Goal: Use online tool/utility: Utilize a website feature to perform a specific function

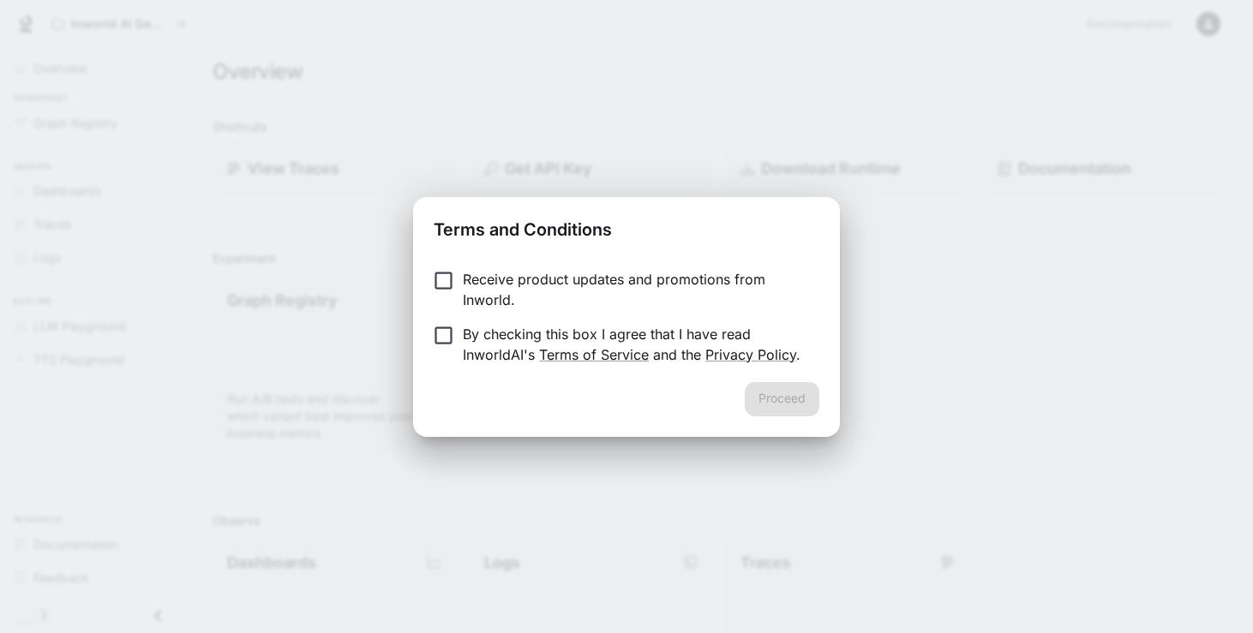
click at [492, 278] on p "Receive product updates and promotions from Inworld." at bounding box center [634, 289] width 343 height 41
click at [497, 339] on p "By checking this box I agree that I have read InworldAI's Terms of Service and …" at bounding box center [634, 344] width 343 height 41
click at [627, 357] on link "Terms of Service" at bounding box center [594, 354] width 110 height 17
click at [723, 357] on link "Privacy Policy" at bounding box center [750, 354] width 91 height 17
click at [783, 405] on button "Proceed" at bounding box center [782, 399] width 75 height 34
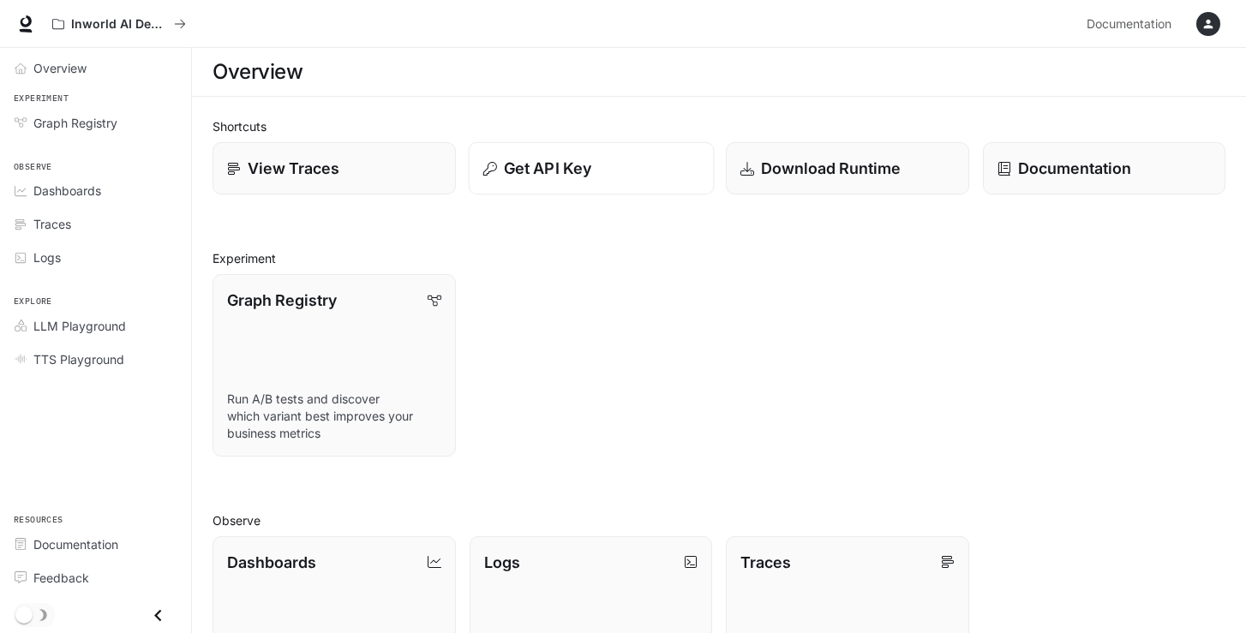
click at [572, 176] on p "Get API Key" at bounding box center [546, 168] width 87 height 23
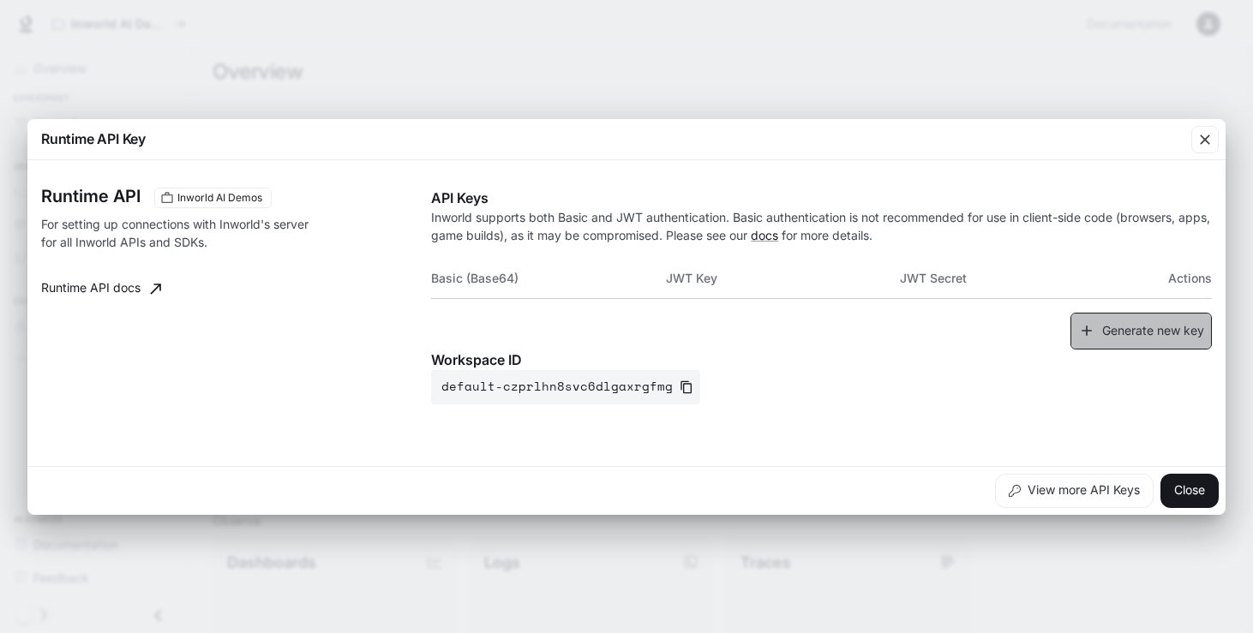
click at [1161, 330] on button "Generate new key" at bounding box center [1140, 331] width 141 height 37
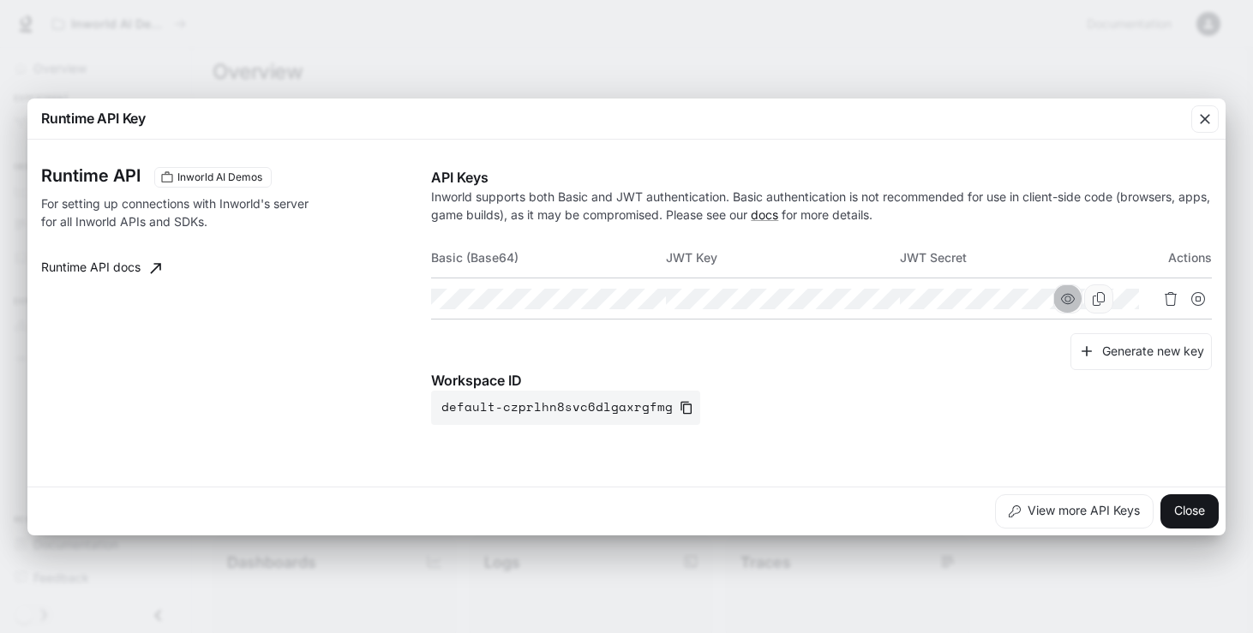
click at [1075, 297] on icon "button" at bounding box center [1068, 298] width 14 height 10
click at [615, 297] on button "button" at bounding box center [599, 299] width 29 height 29
click at [637, 302] on icon "Copy Basic (Base64)" at bounding box center [631, 299] width 12 height 14
click at [1198, 514] on button "Close" at bounding box center [1189, 512] width 58 height 34
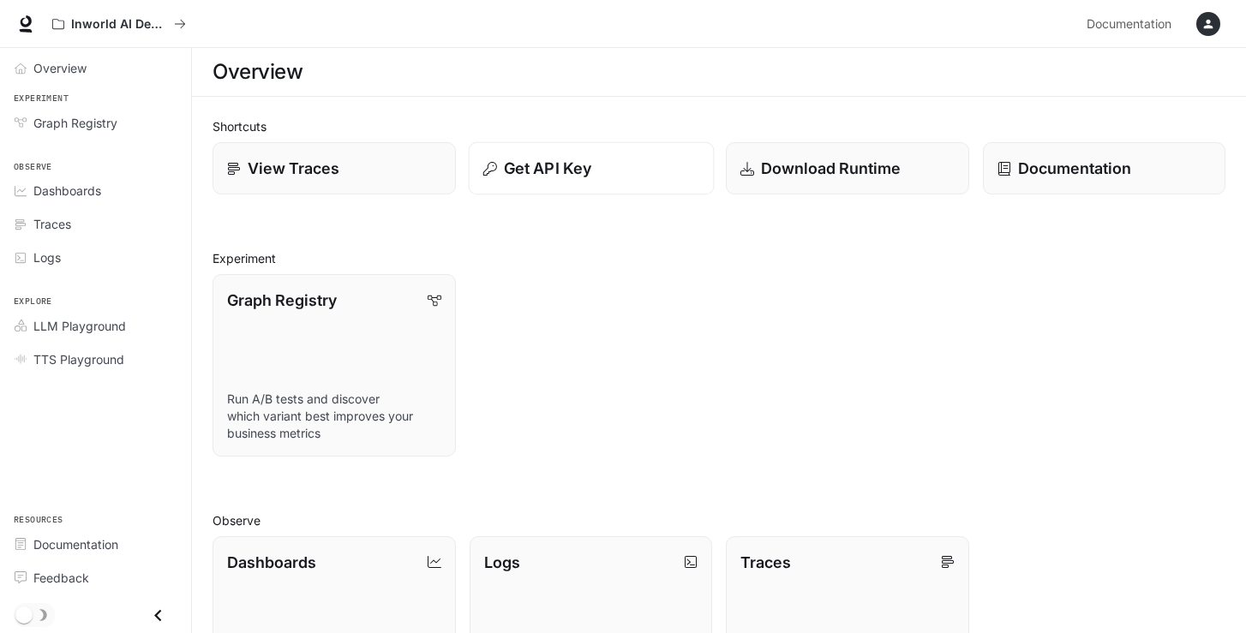
click at [616, 168] on div "Get API Key" at bounding box center [591, 168] width 216 height 23
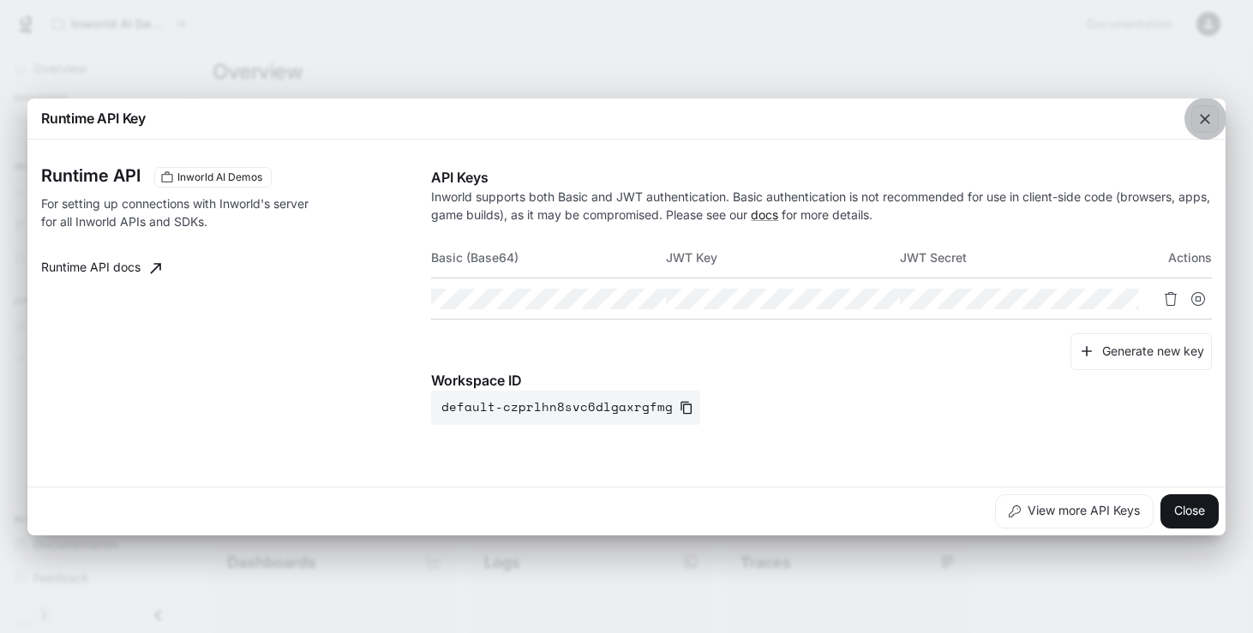
click at [1210, 124] on div "button" at bounding box center [1204, 118] width 27 height 27
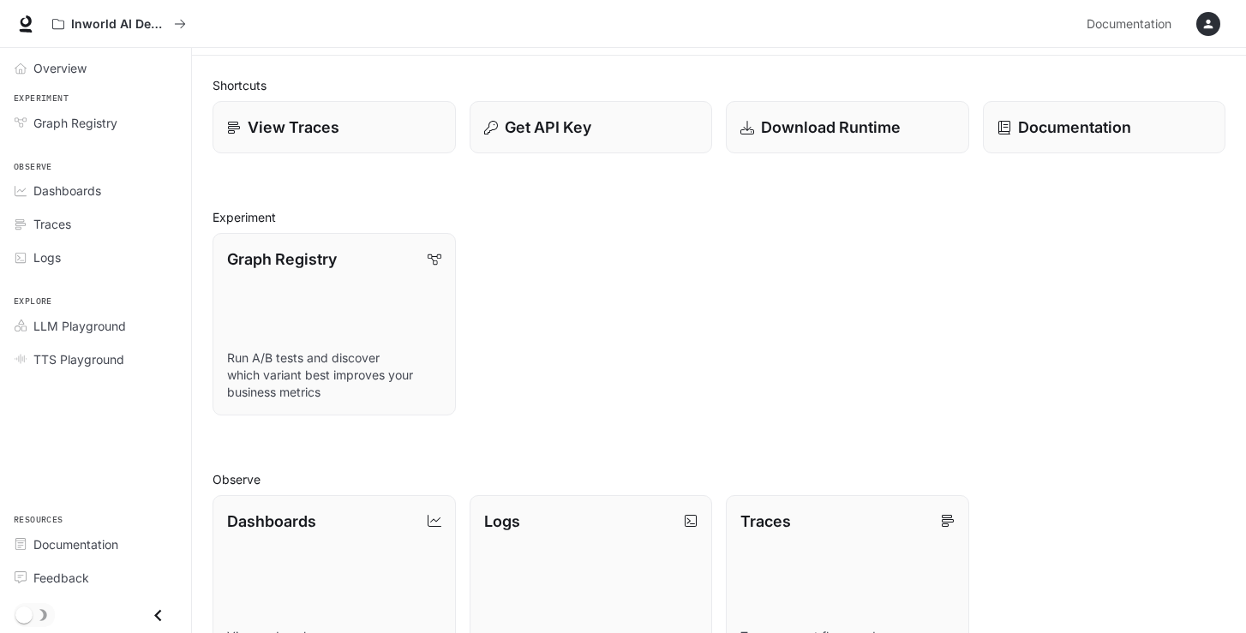
scroll to position [8, 0]
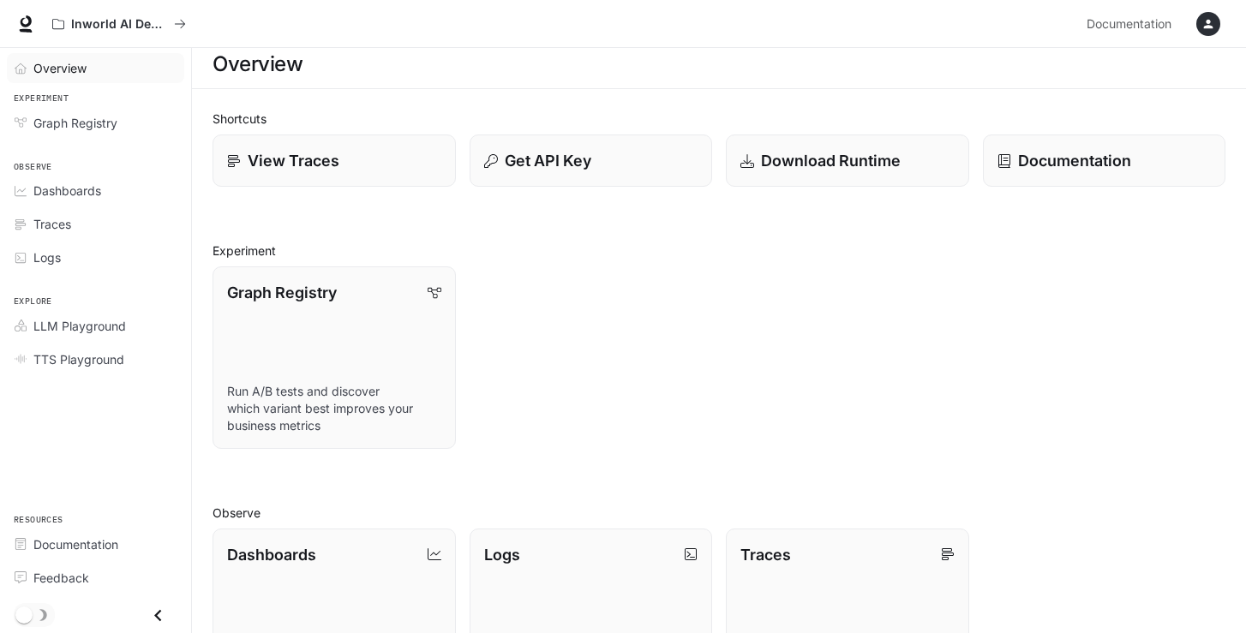
click at [77, 63] on span "Overview" at bounding box center [59, 68] width 53 height 18
click at [87, 127] on span "Graph Registry" at bounding box center [75, 123] width 84 height 18
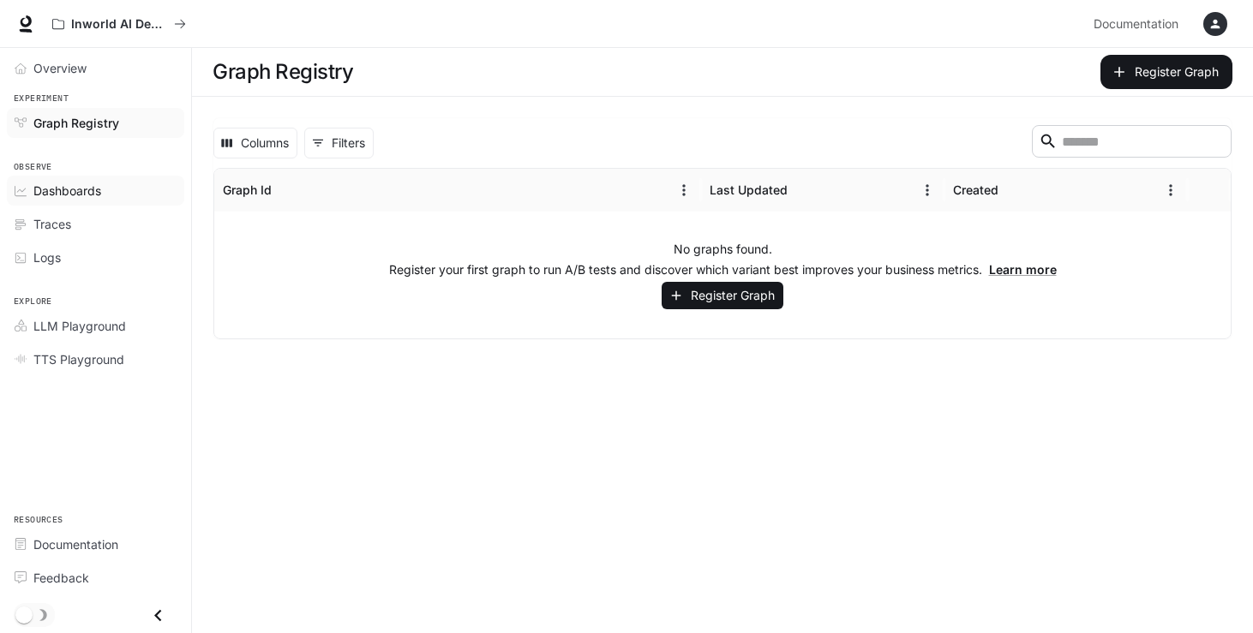
click at [68, 184] on span "Dashboards" at bounding box center [67, 191] width 68 height 18
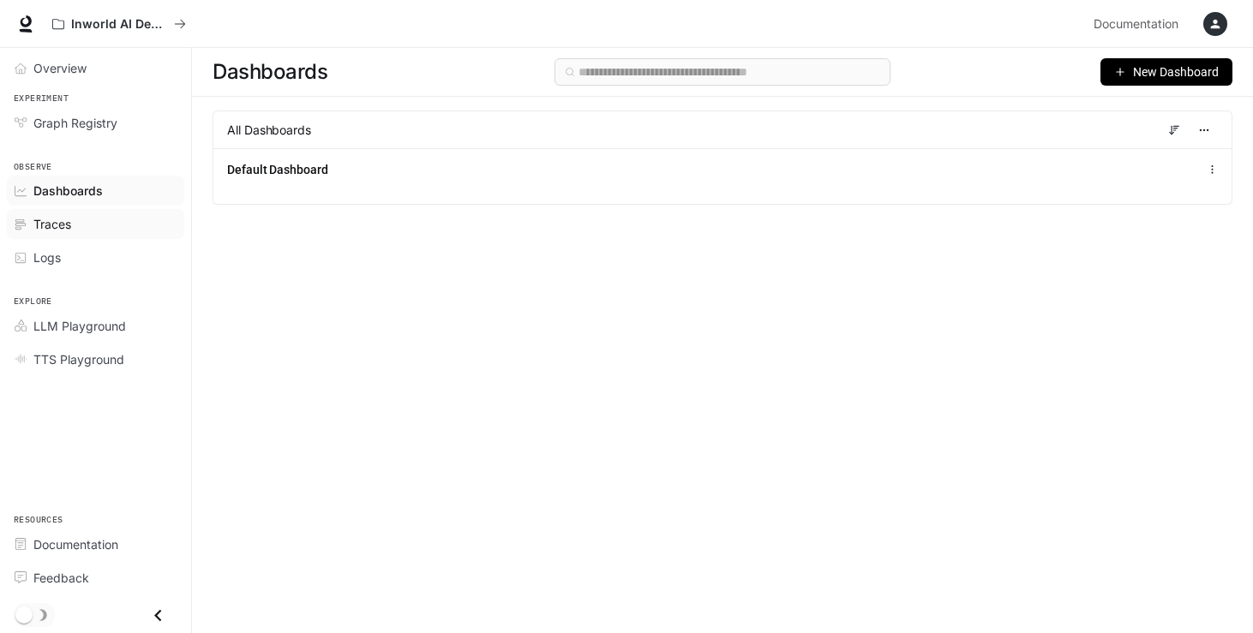
click at [73, 226] on div "Traces" at bounding box center [104, 224] width 143 height 18
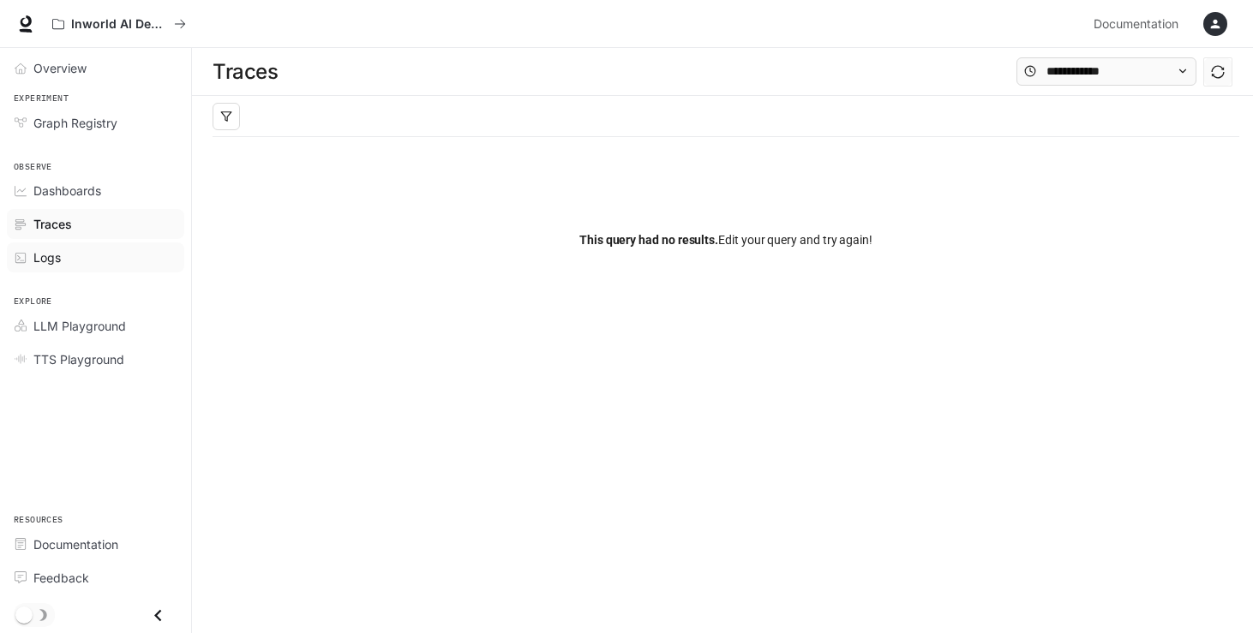
click at [81, 259] on div "Logs" at bounding box center [104, 258] width 143 height 18
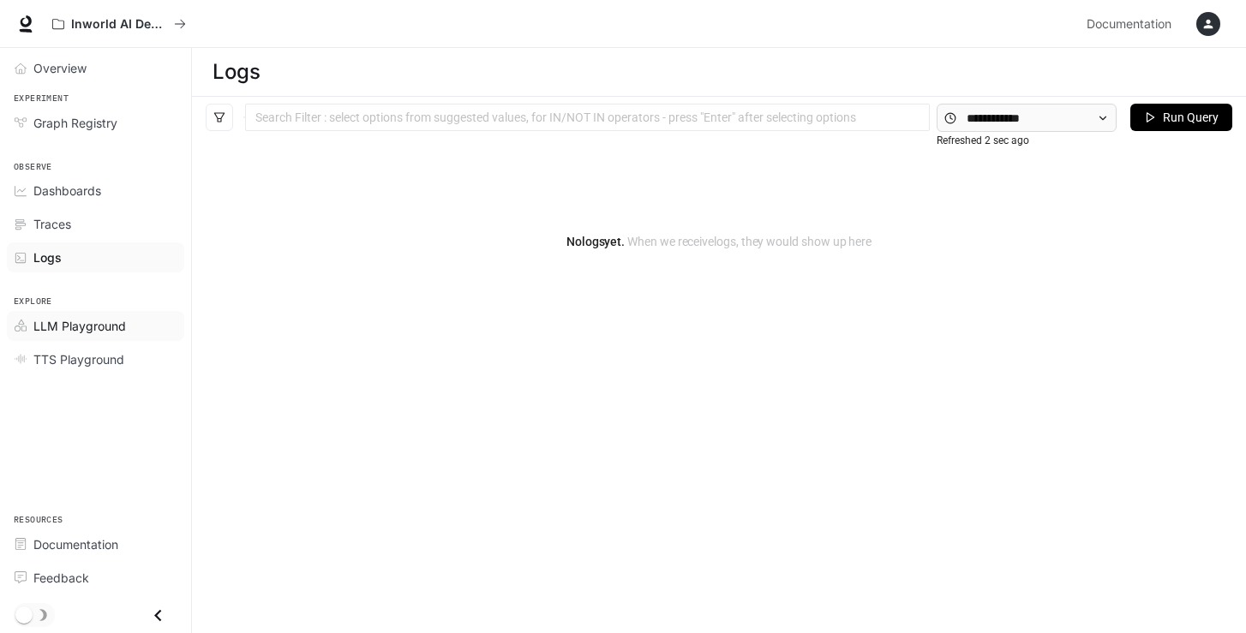
click at [70, 332] on span "LLM Playground" at bounding box center [79, 326] width 93 height 18
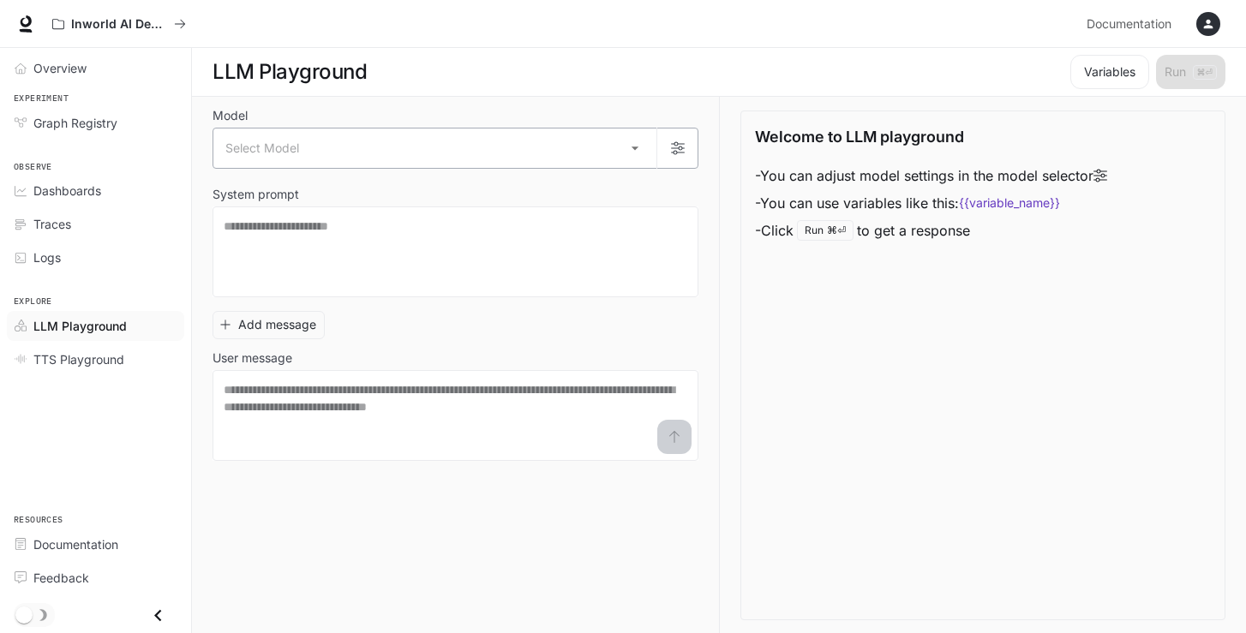
click at [634, 150] on body "Skip to main content Inworld AI Demos Documentation Documentation Portal Overvi…" at bounding box center [623, 317] width 1246 height 634
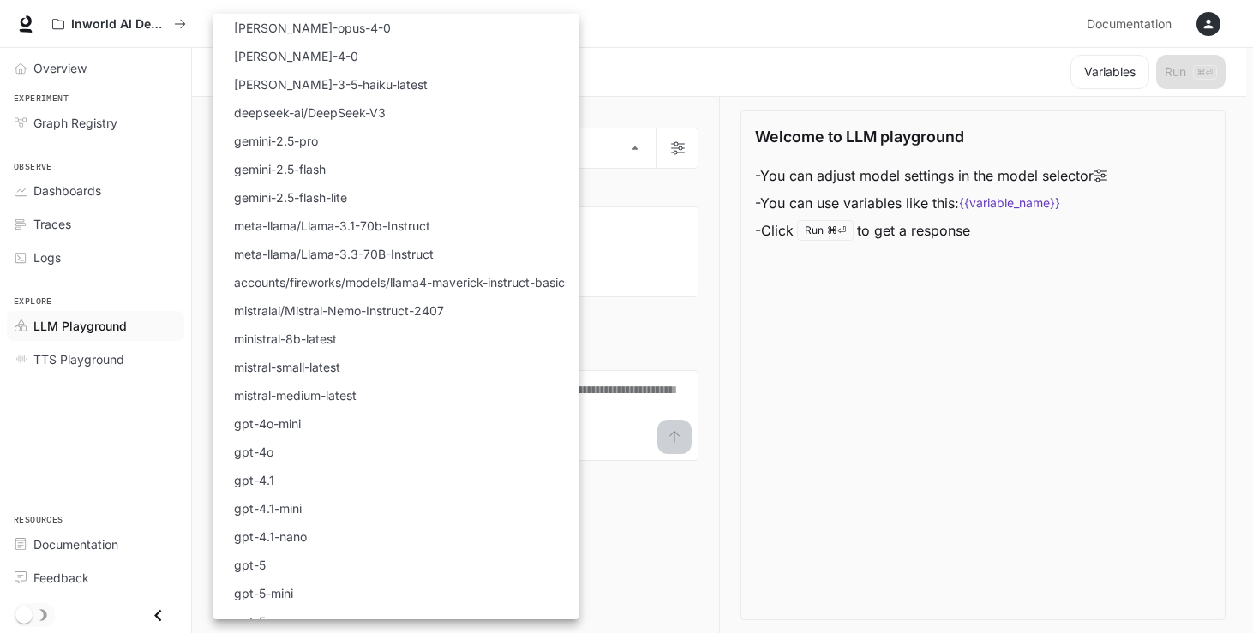
click at [401, 148] on li "gemini-2.5-pro" at bounding box center [395, 141] width 365 height 28
type input "**********"
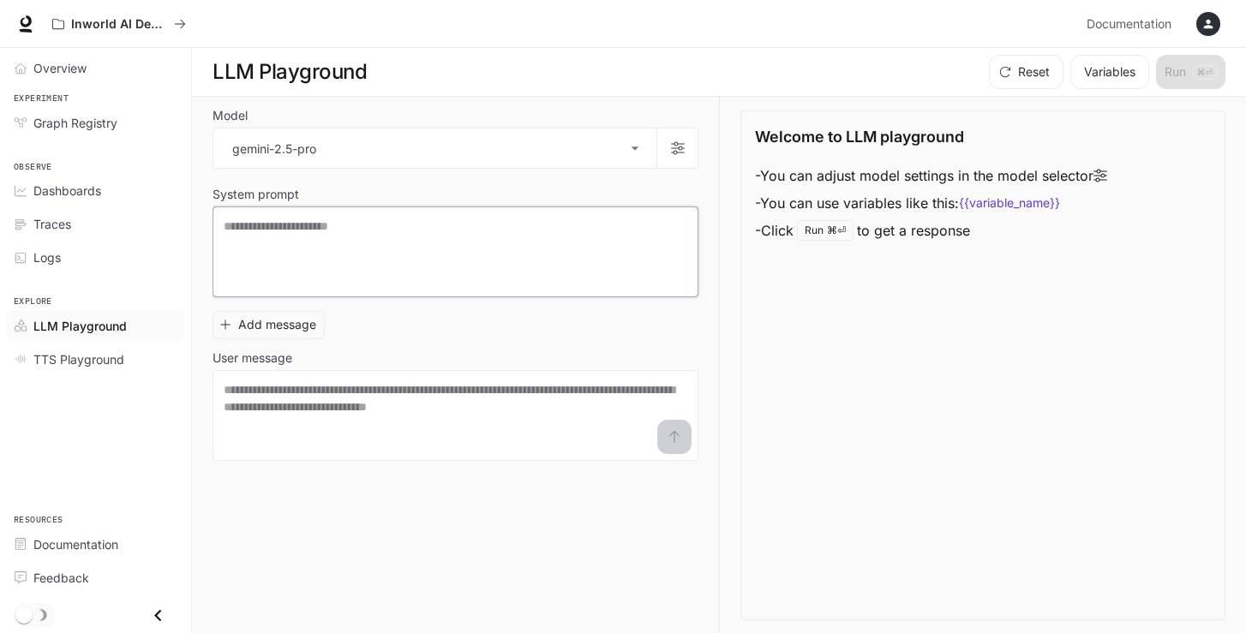
click at [378, 258] on textarea at bounding box center [456, 252] width 464 height 69
type textarea "*"
paste textarea "***"
click at [350, 227] on textarea "**********" at bounding box center [456, 252] width 464 height 69
type textarea "**********"
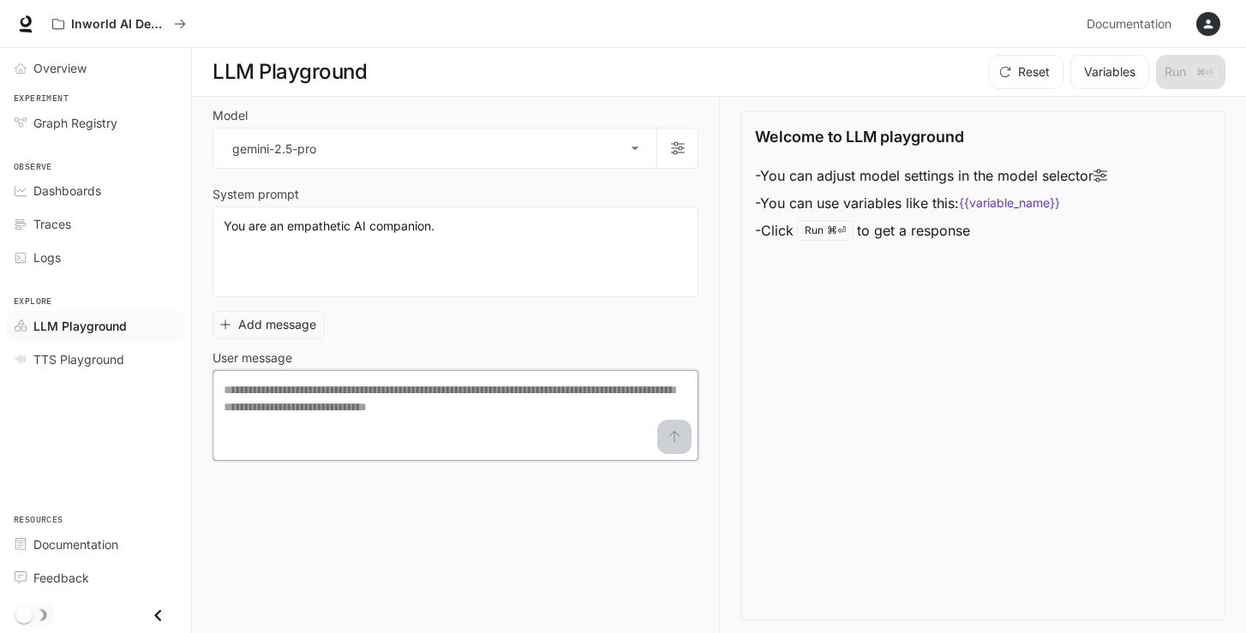
click at [561, 392] on textarea at bounding box center [456, 415] width 464 height 69
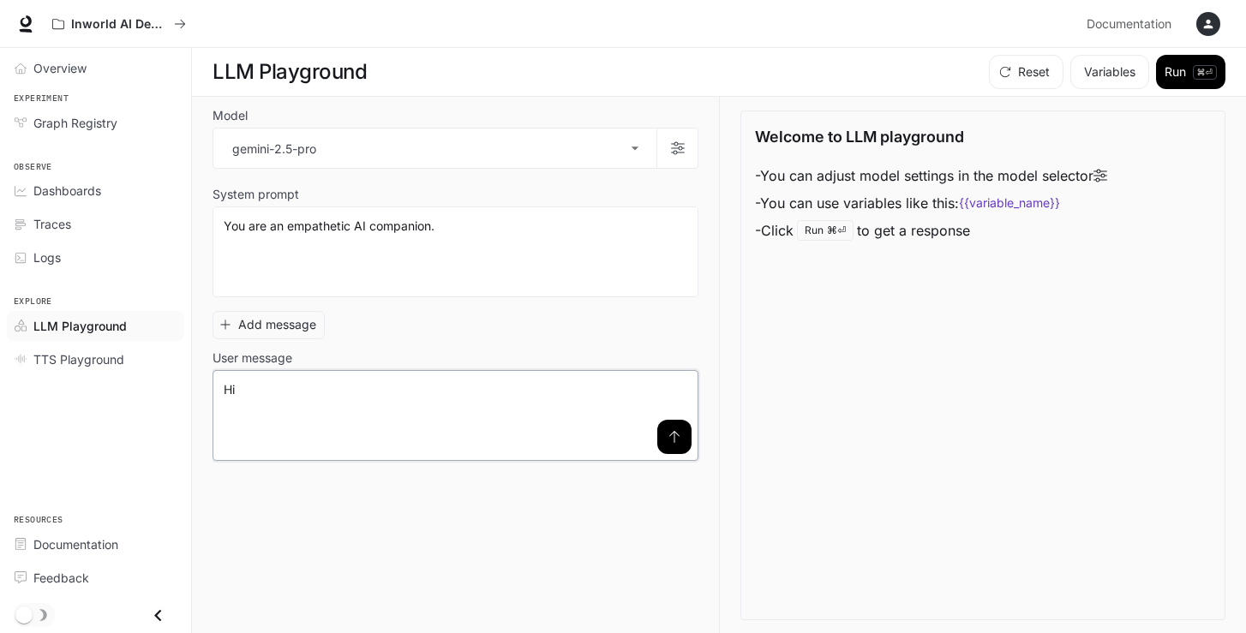
type textarea "**"
click at [663, 442] on button "submit" at bounding box center [674, 437] width 34 height 34
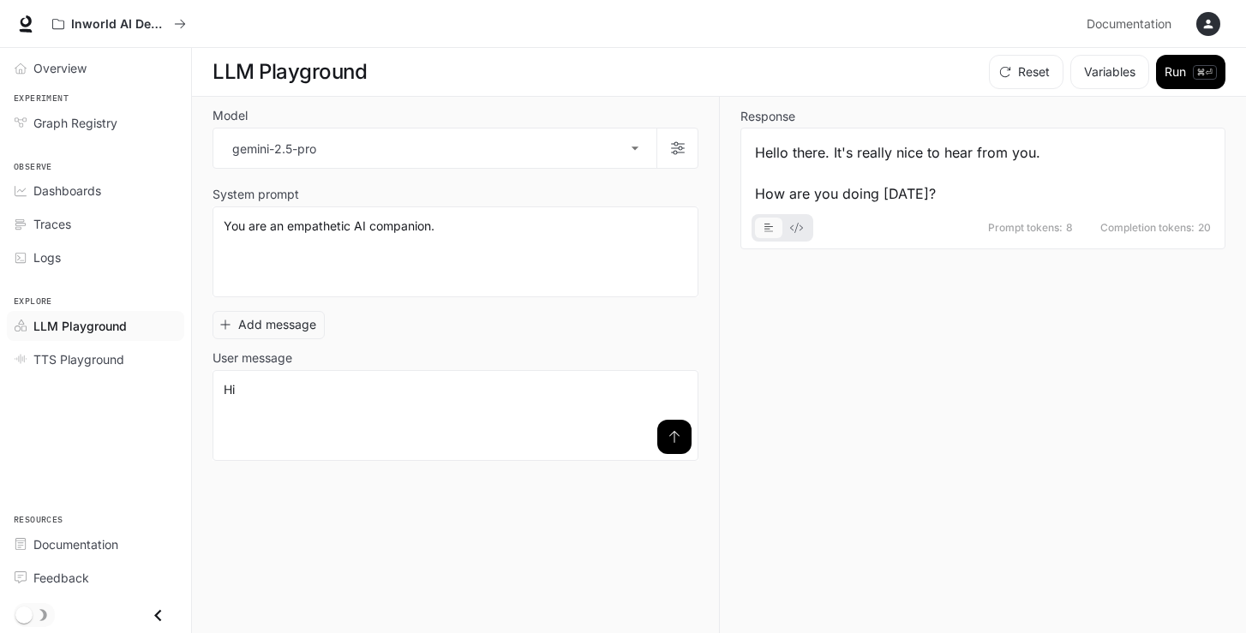
click at [1206, 26] on icon "button" at bounding box center [1208, 24] width 9 height 9
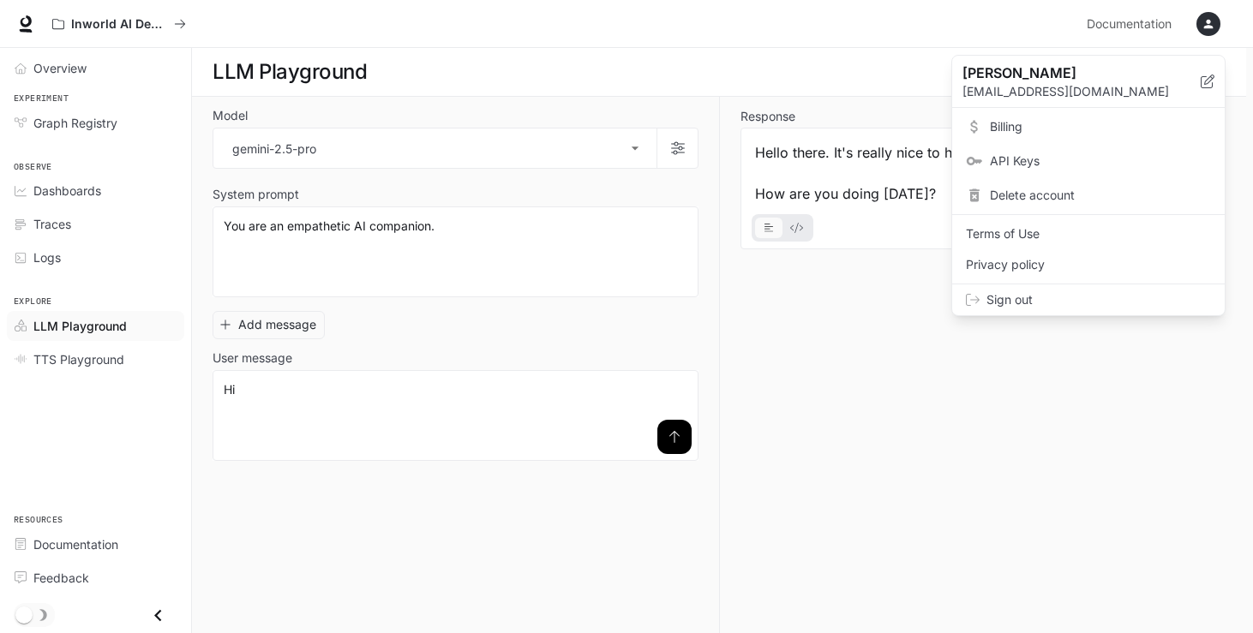
click at [1053, 131] on span "Billing" at bounding box center [1100, 126] width 221 height 17
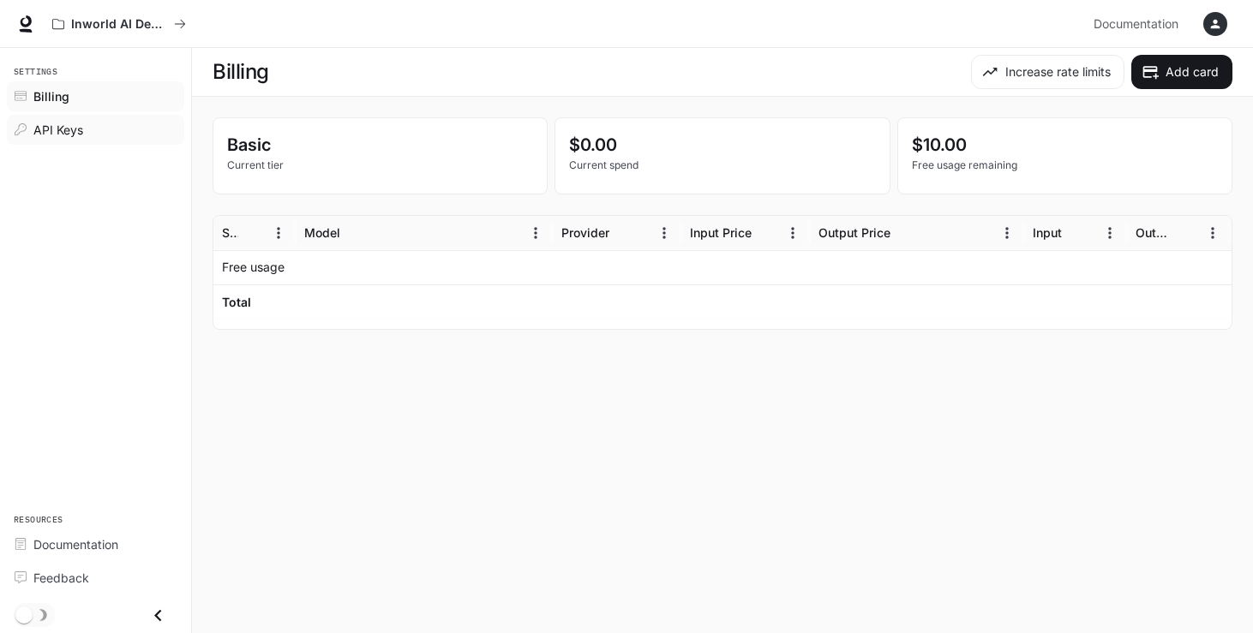
click at [69, 132] on span "API Keys" at bounding box center [58, 130] width 50 height 18
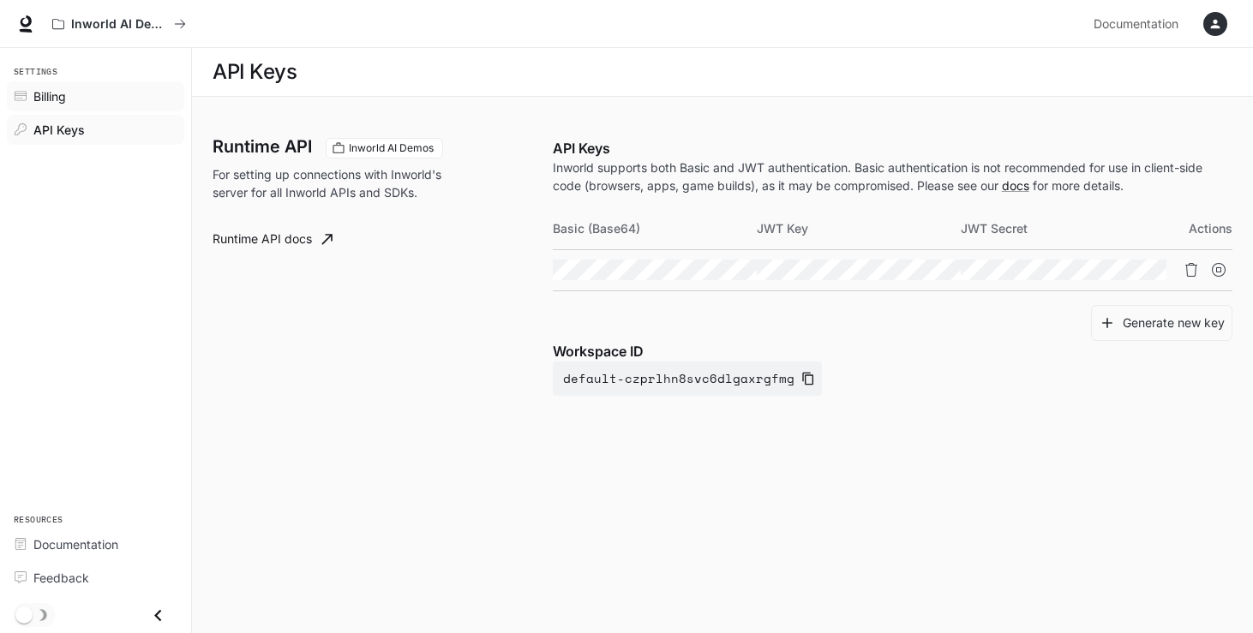
click at [69, 101] on div "Billing" at bounding box center [104, 96] width 143 height 18
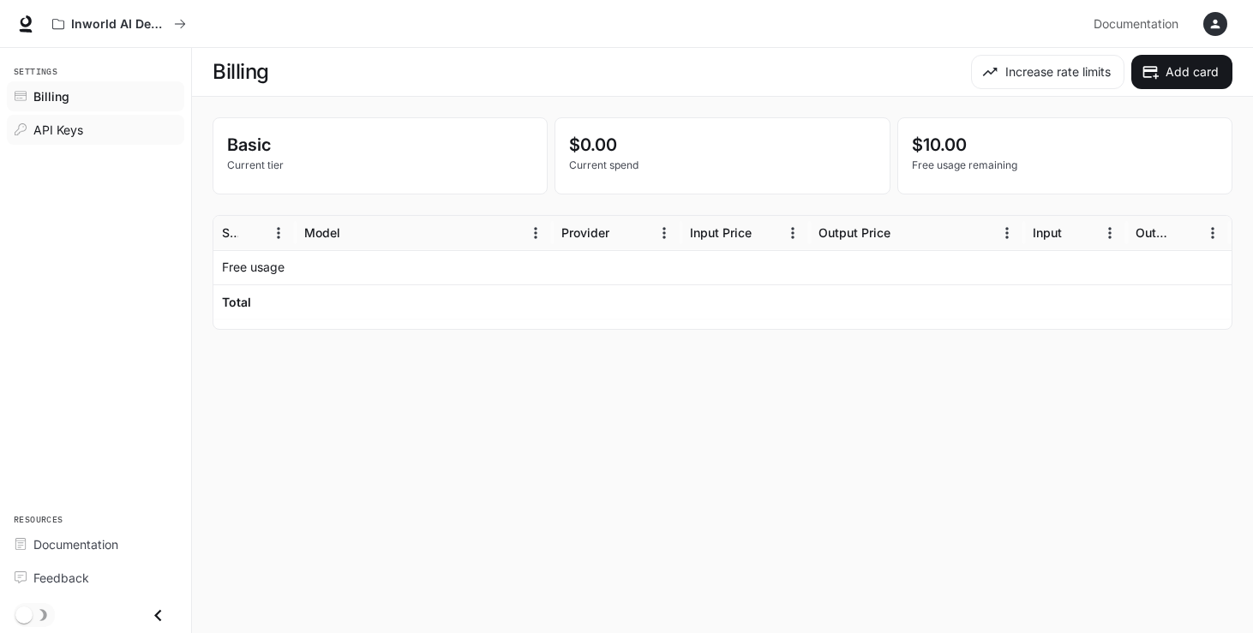
click at [76, 138] on link "API Keys" at bounding box center [95, 130] width 177 height 30
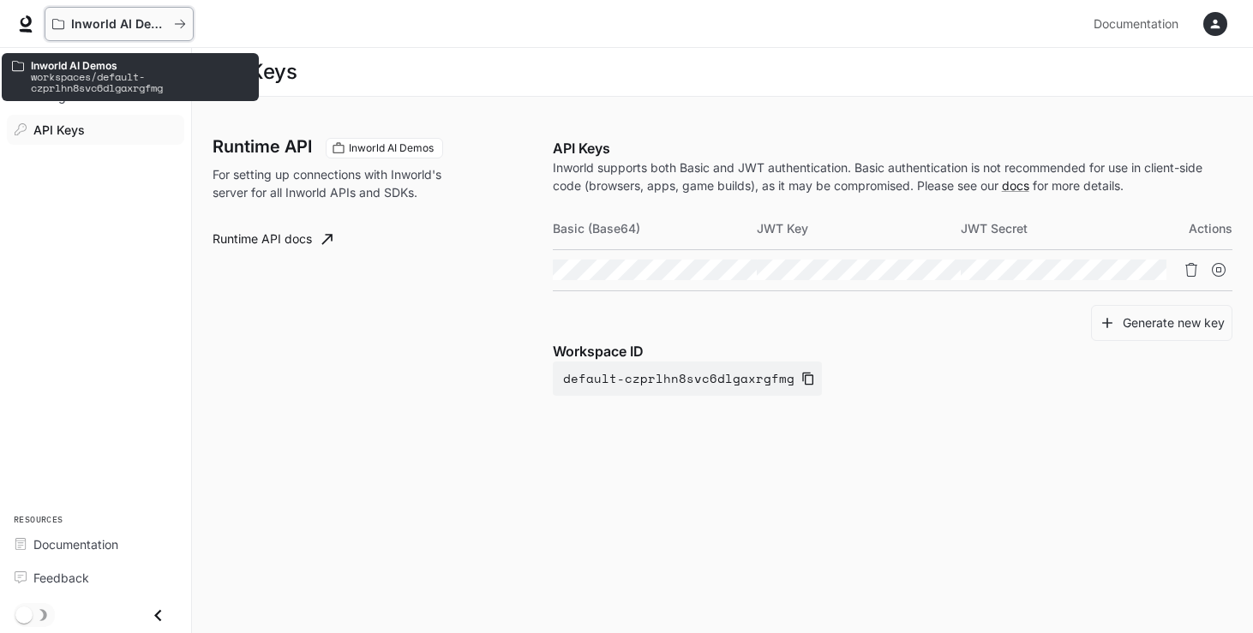
click at [121, 27] on p "Inworld AI Demos" at bounding box center [119, 24] width 96 height 15
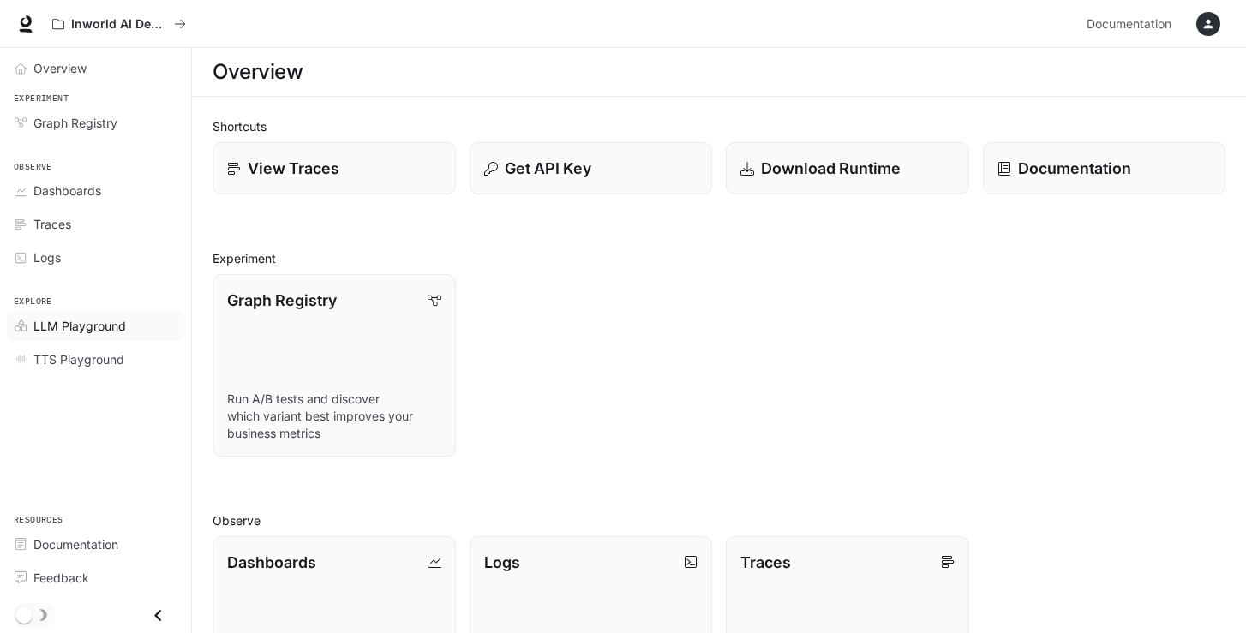
click at [98, 336] on link "LLM Playground" at bounding box center [95, 326] width 177 height 30
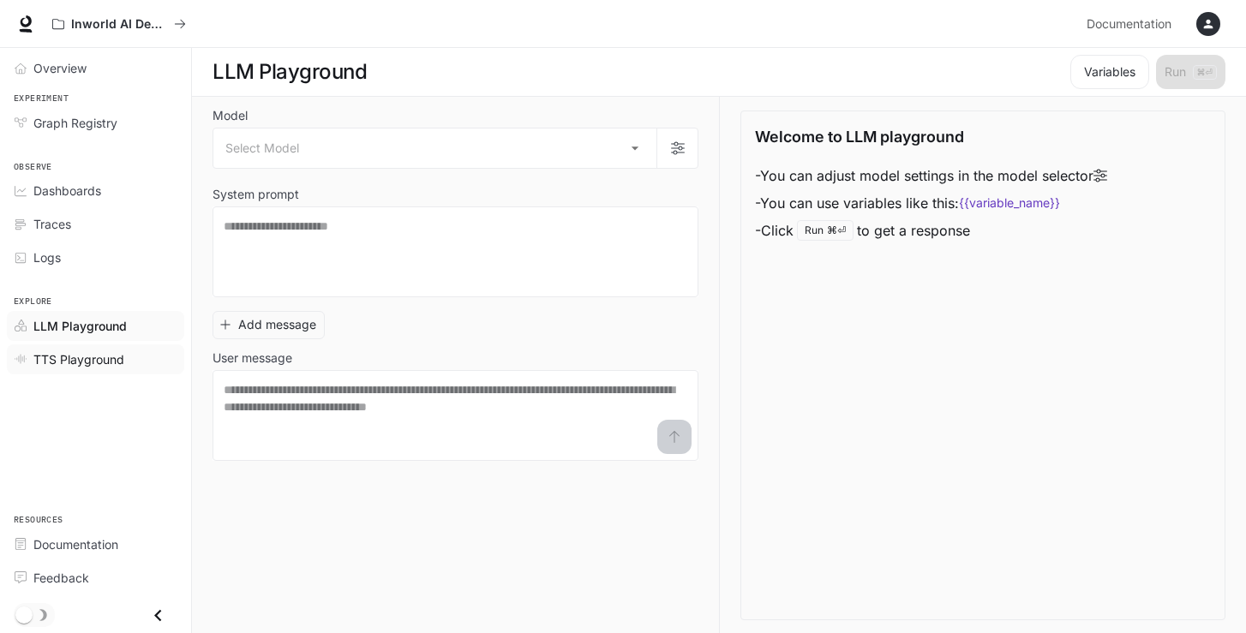
click at [117, 365] on span "TTS Playground" at bounding box center [78, 360] width 91 height 18
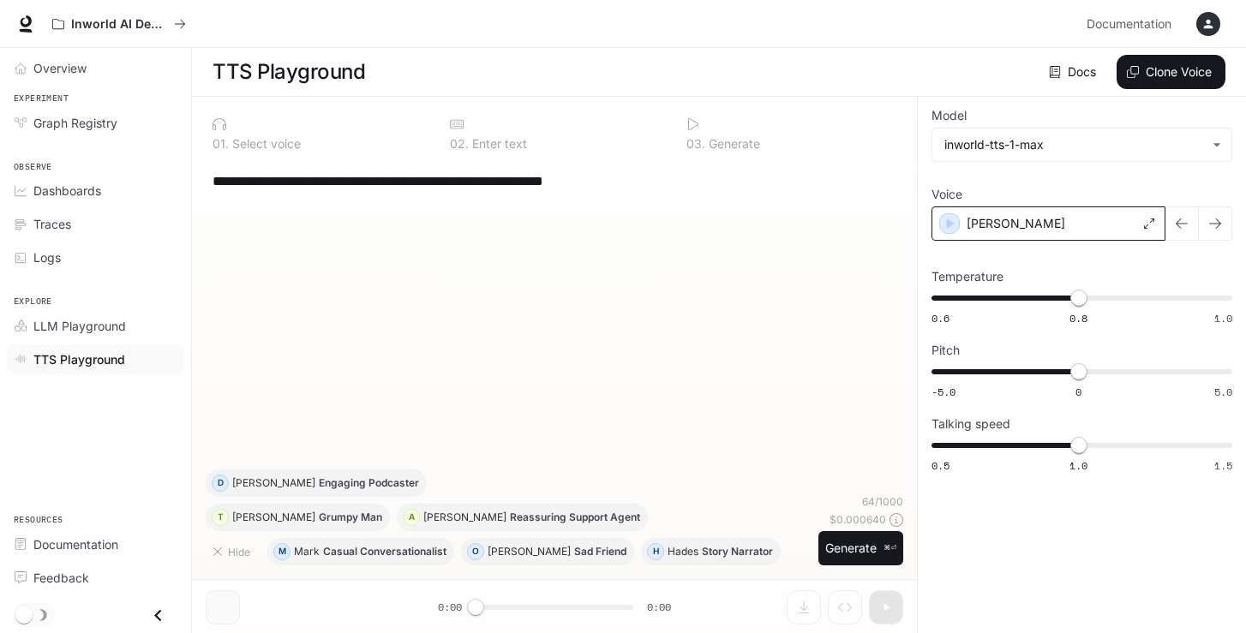
click at [937, 229] on div "Alex" at bounding box center [1049, 224] width 234 height 34
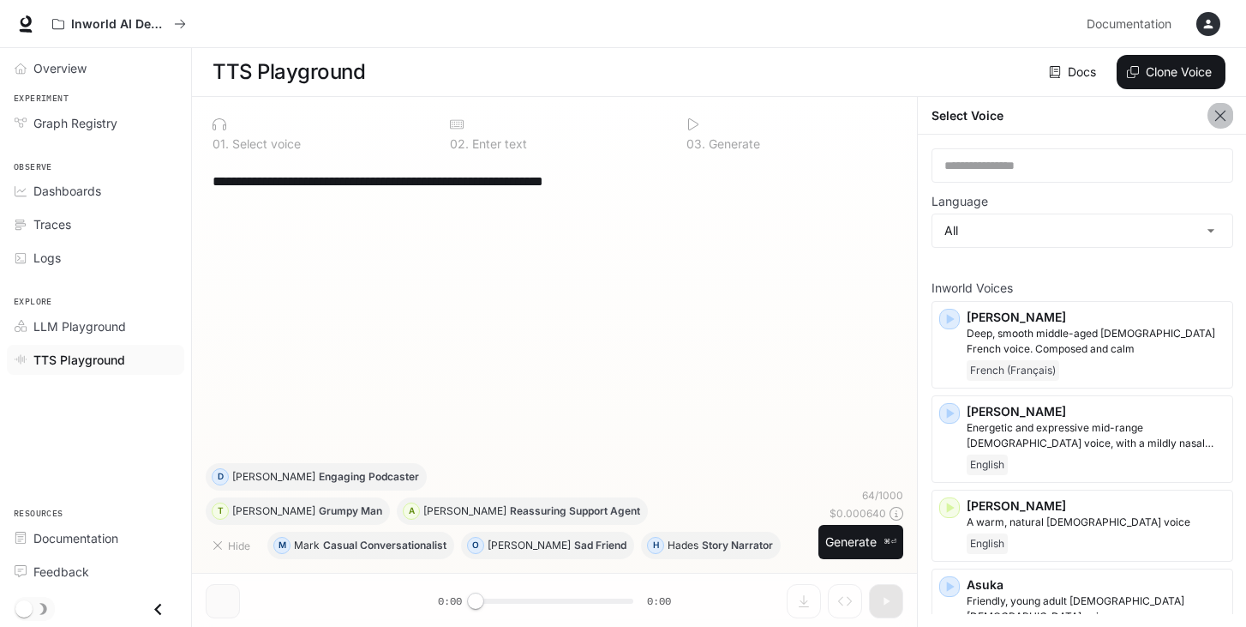
click at [1224, 121] on icon "button" at bounding box center [1220, 115] width 17 height 17
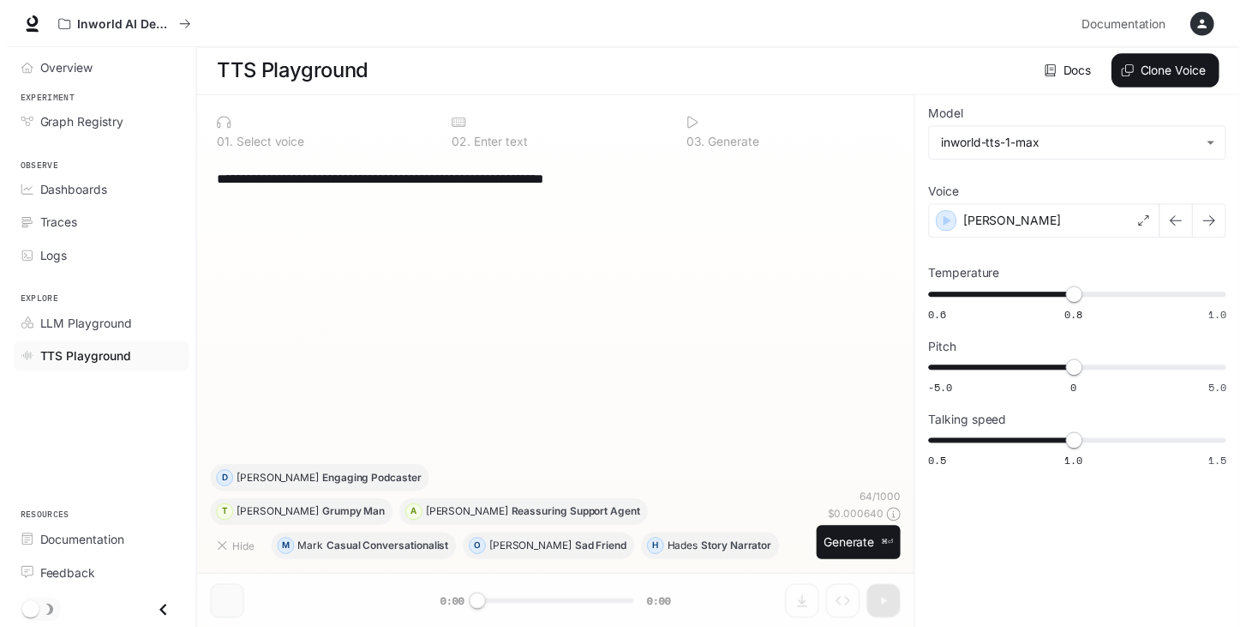
scroll to position [1, 0]
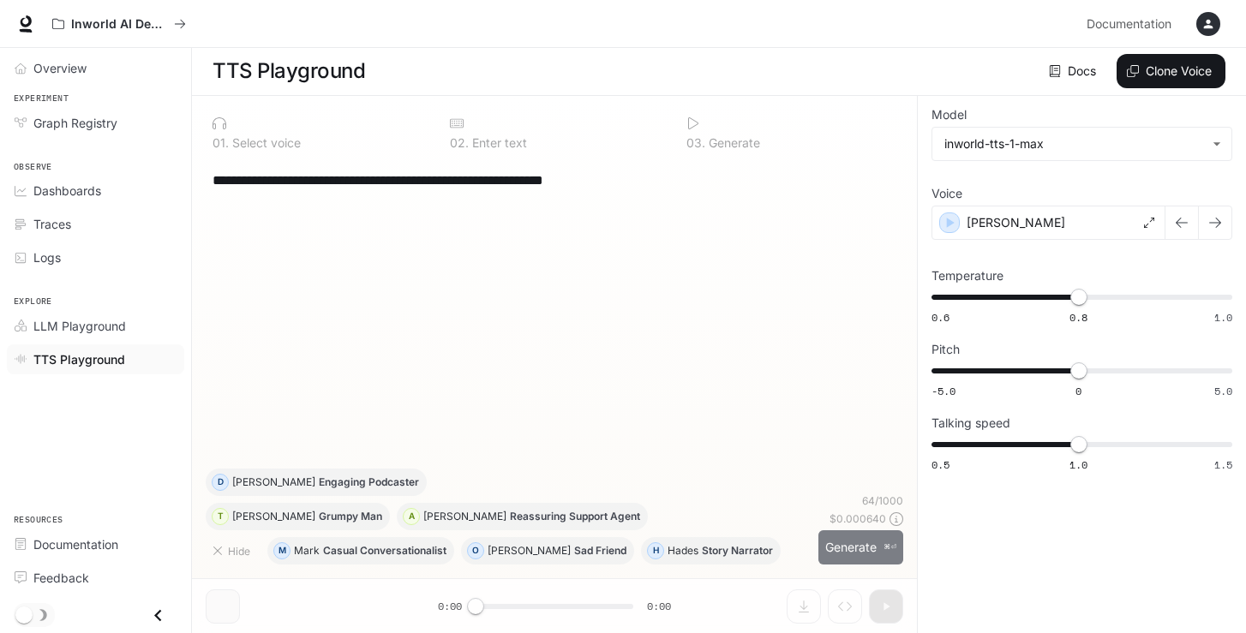
click at [864, 551] on button "Generate ⌘⏎" at bounding box center [861, 548] width 85 height 35
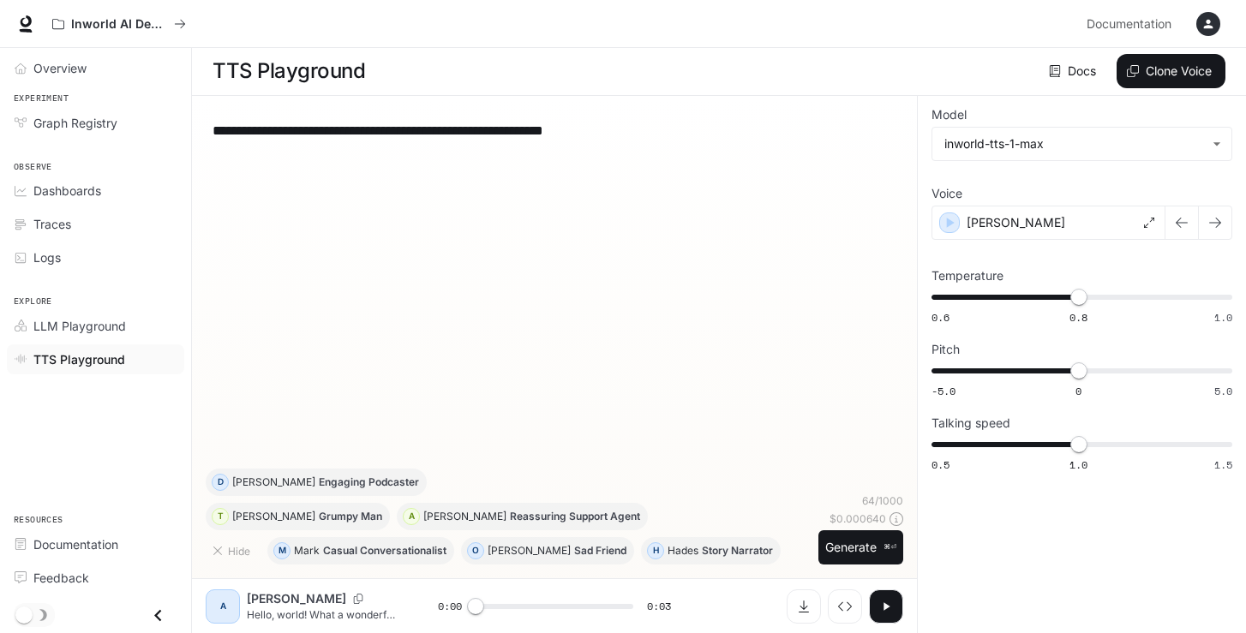
click at [887, 607] on icon "button" at bounding box center [887, 607] width 6 height 8
click at [1106, 227] on div "Alex" at bounding box center [1049, 223] width 234 height 34
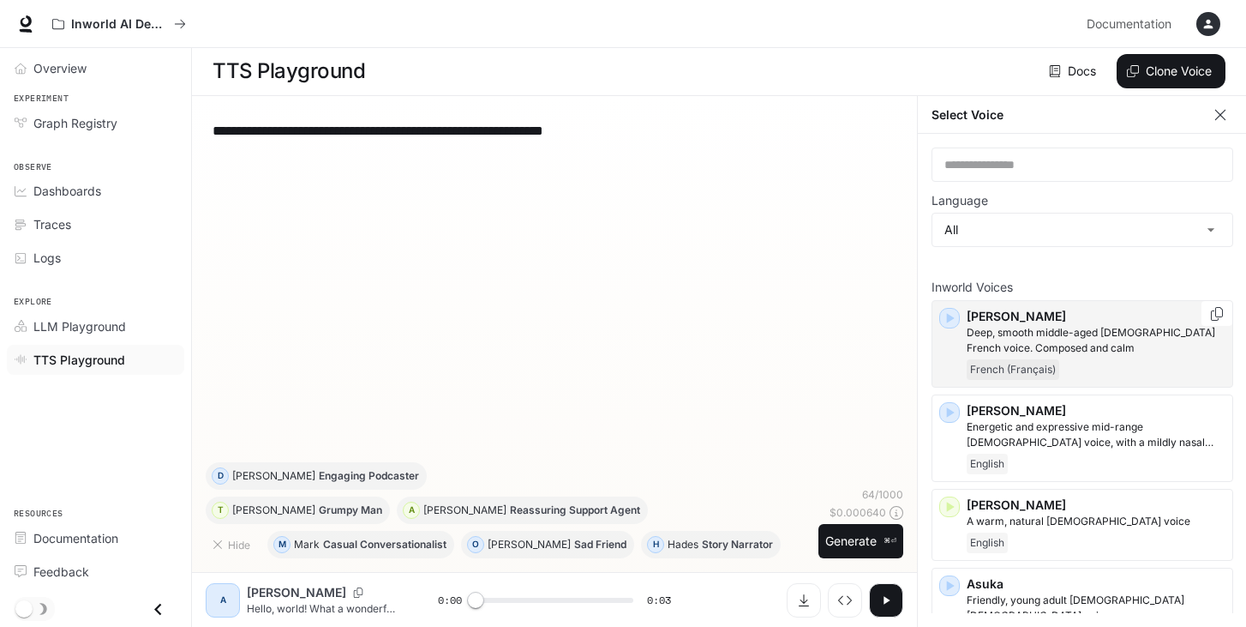
click at [951, 324] on icon "button" at bounding box center [949, 317] width 17 height 17
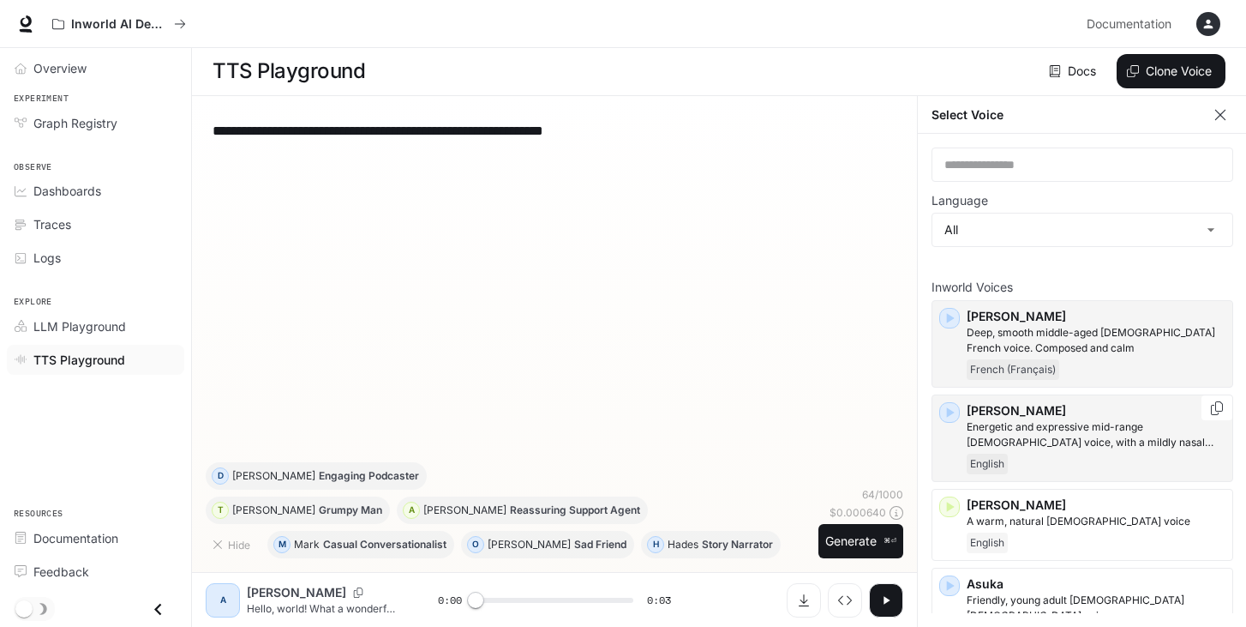
click at [957, 417] on icon "button" at bounding box center [949, 412] width 17 height 17
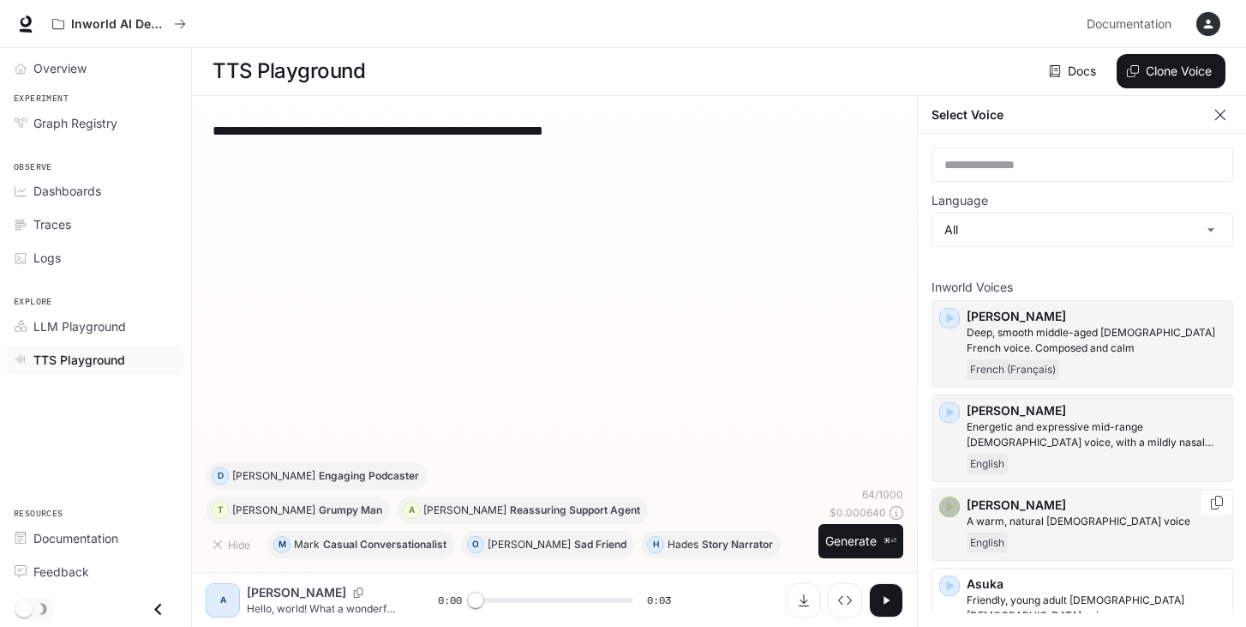
click at [949, 508] on icon "button" at bounding box center [951, 506] width 8 height 10
click at [950, 507] on div "Ashley A warm, natural female voice English" at bounding box center [1083, 525] width 302 height 72
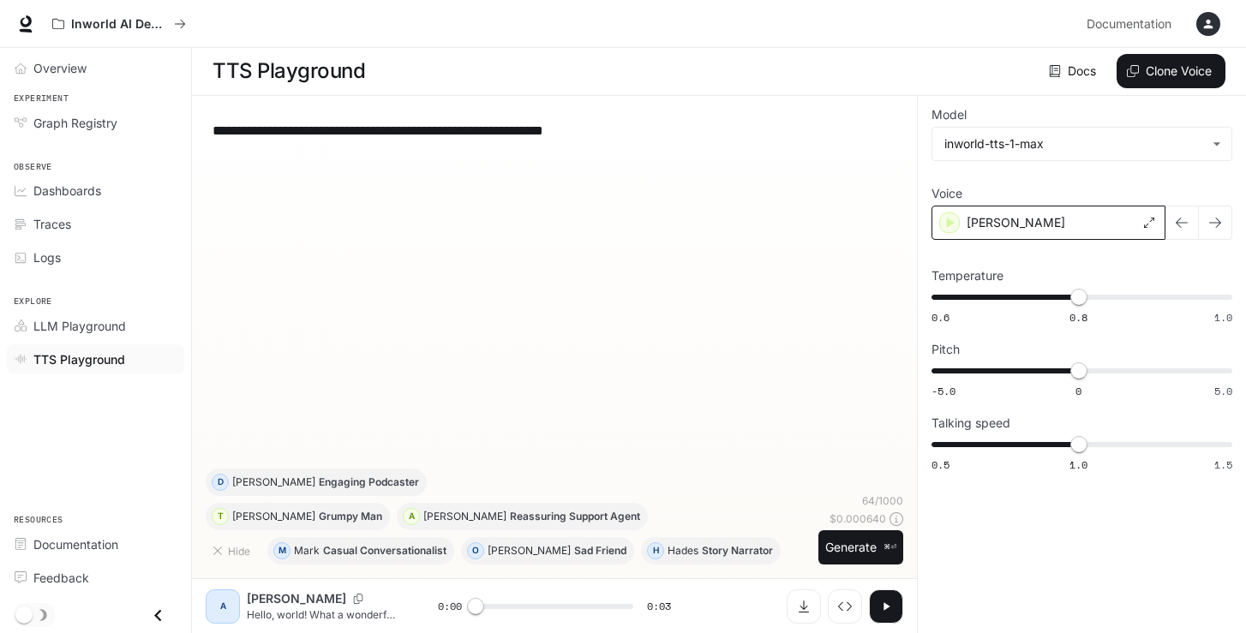
click at [1064, 223] on div "Ashley" at bounding box center [1049, 223] width 234 height 34
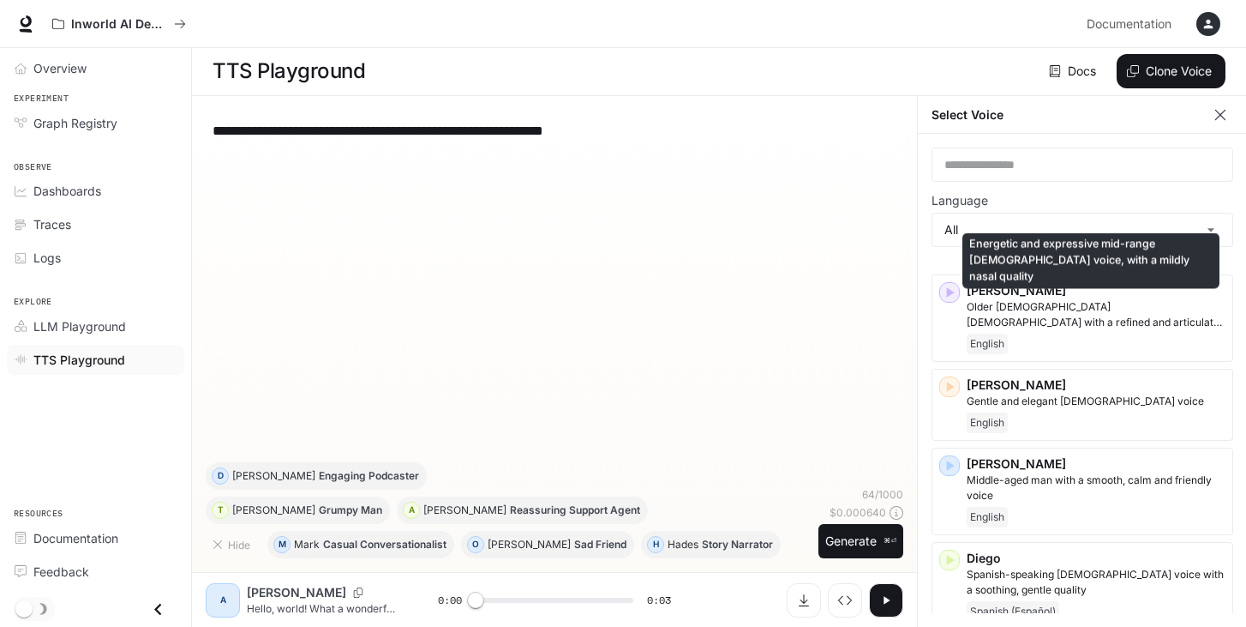
scroll to position [561, 0]
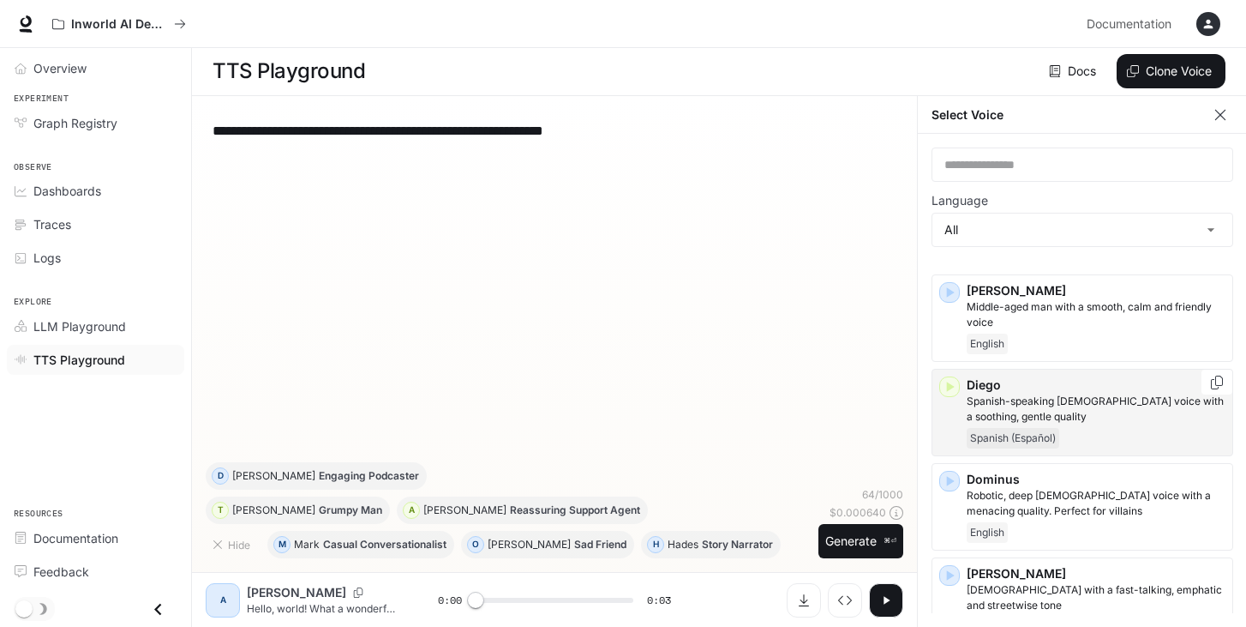
click at [951, 397] on div "Diego Spanish-speaking male voice with a soothing, gentle quality Spanish (Espa…" at bounding box center [1083, 412] width 302 height 87
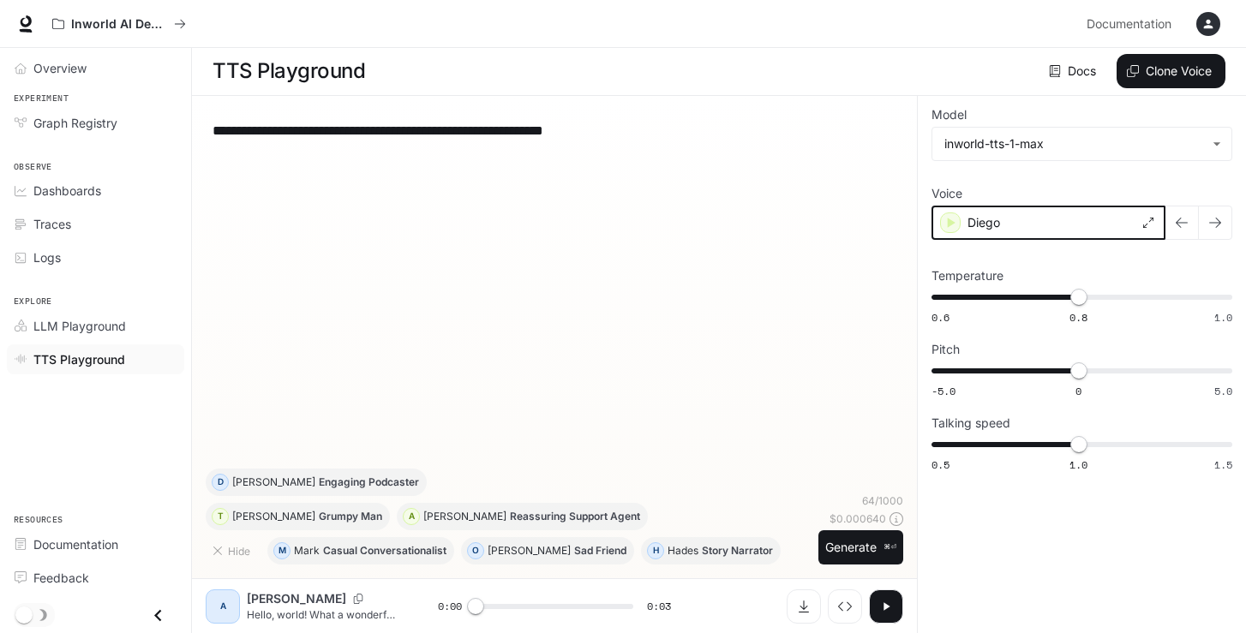
click at [951, 221] on icon "button" at bounding box center [952, 223] width 8 height 10
click at [1023, 216] on div "Diego" at bounding box center [1049, 223] width 234 height 34
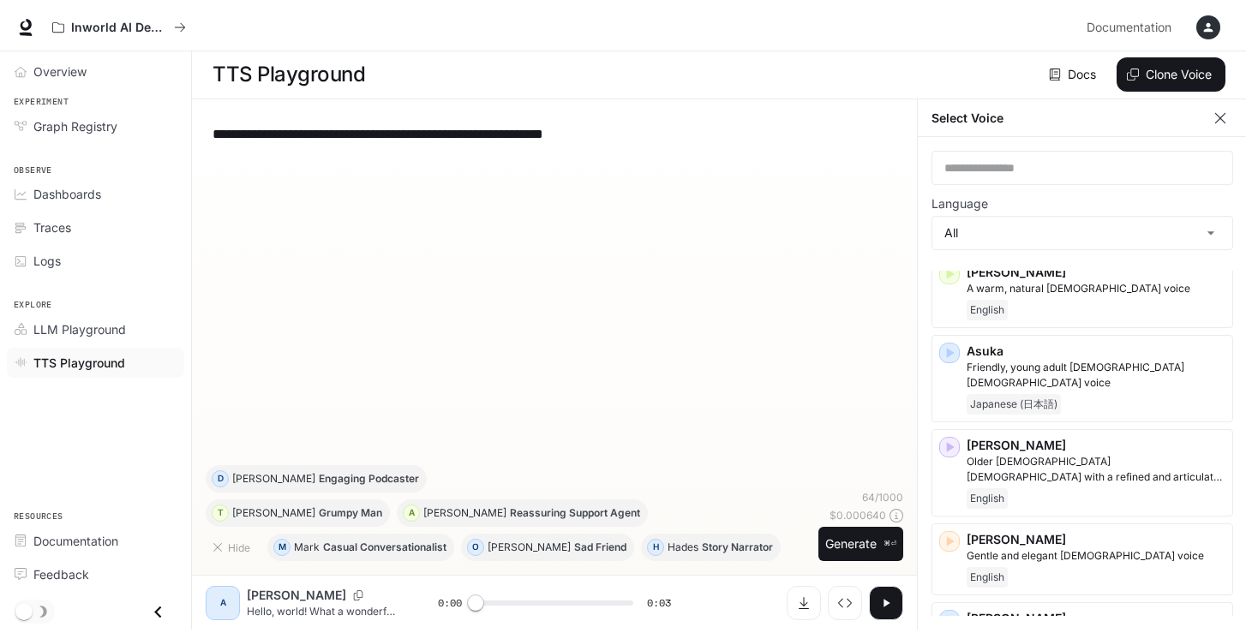
scroll to position [380, 0]
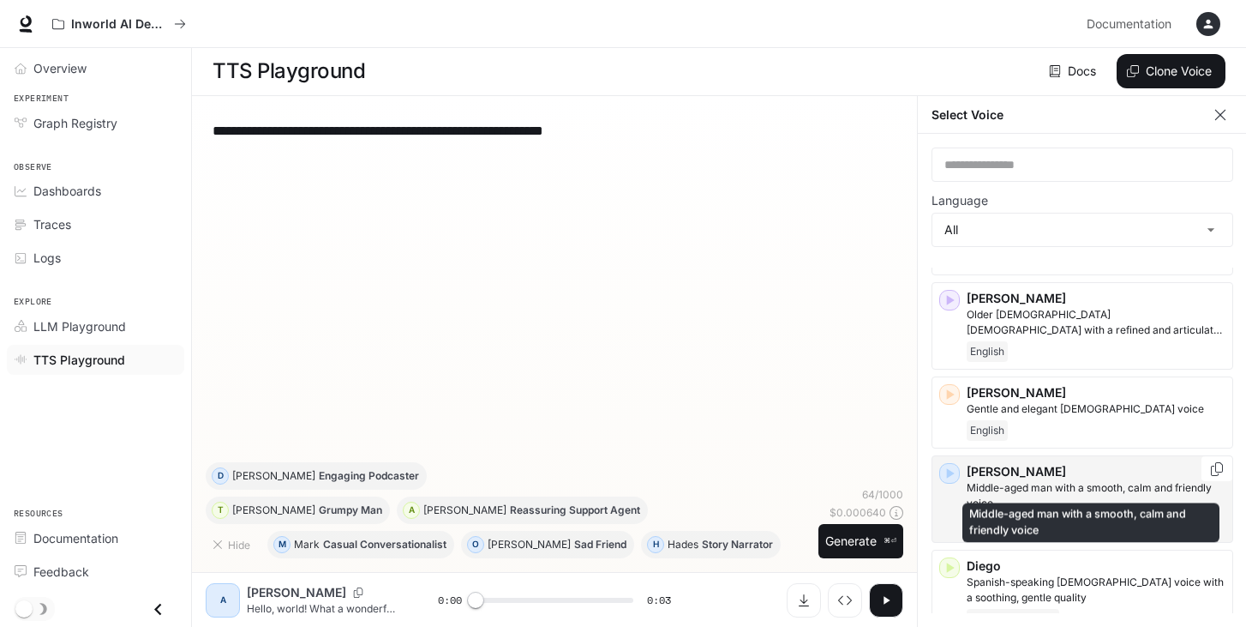
click at [1072, 480] on p "Middle-aged man with a smooth, calm and friendly voice" at bounding box center [1096, 495] width 259 height 31
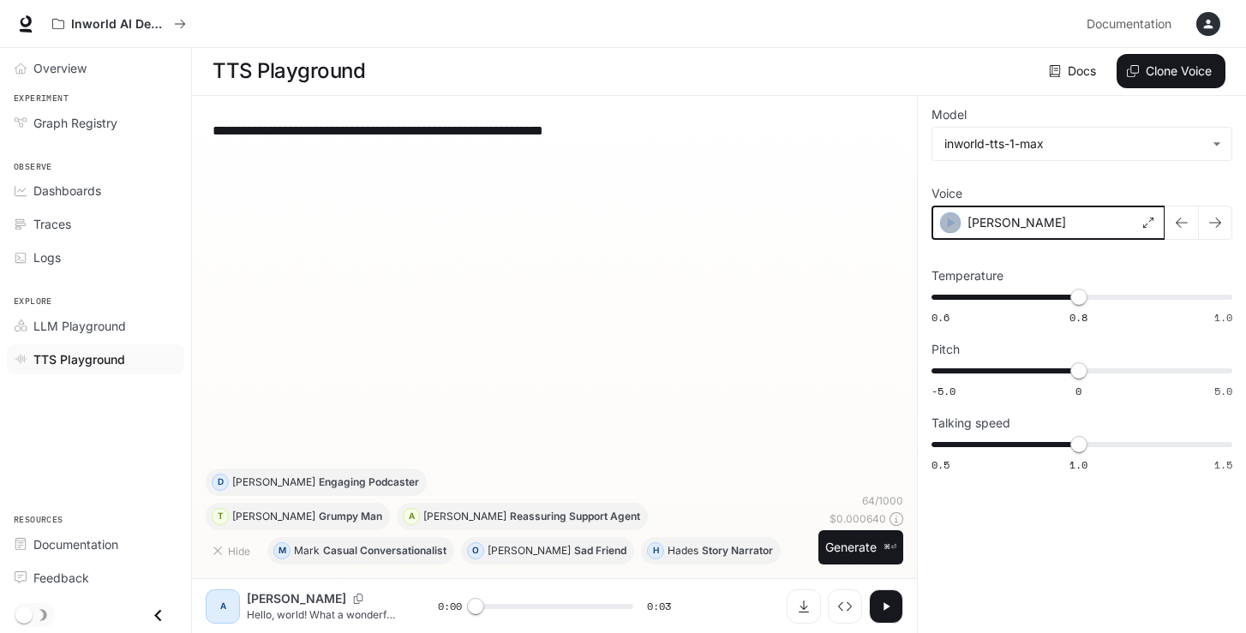
click at [949, 225] on icon "button" at bounding box center [952, 223] width 8 height 10
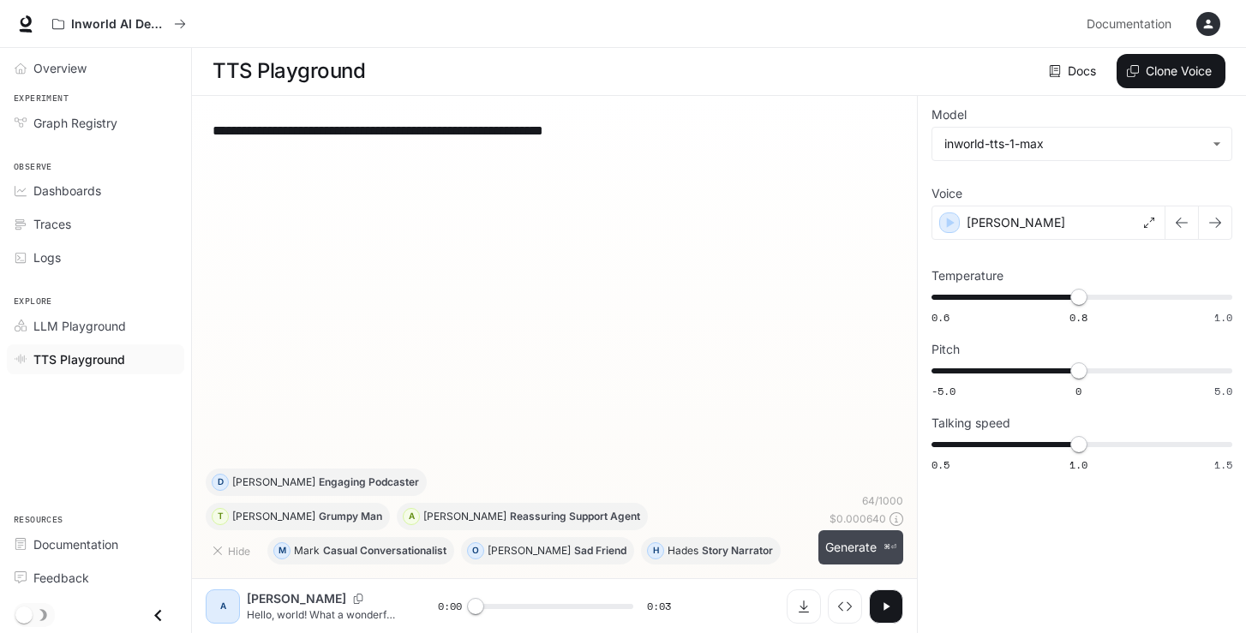
click at [878, 550] on button "Generate ⌘⏎" at bounding box center [861, 548] width 85 height 35
type input "*"
click at [88, 327] on span "LLM Playground" at bounding box center [79, 326] width 93 height 18
